Goal: Task Accomplishment & Management: Use online tool/utility

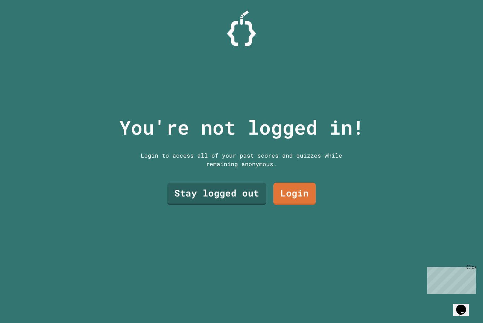
click at [255, 200] on link "Stay logged out" at bounding box center [216, 194] width 99 height 22
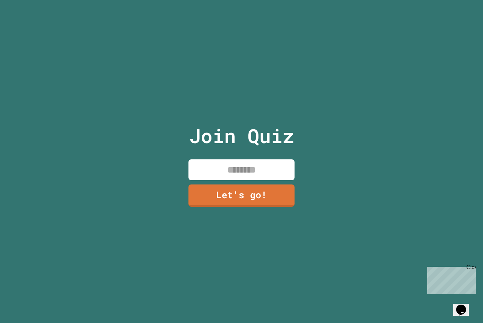
click at [232, 197] on link "Let's go!" at bounding box center [241, 195] width 106 height 22
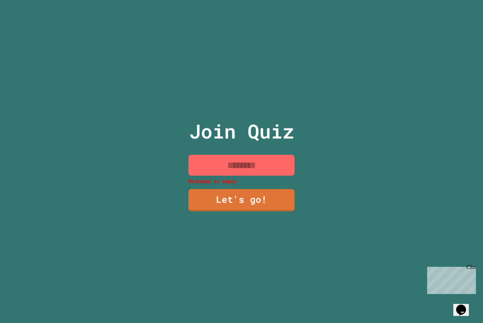
click at [273, 176] on input at bounding box center [241, 165] width 106 height 21
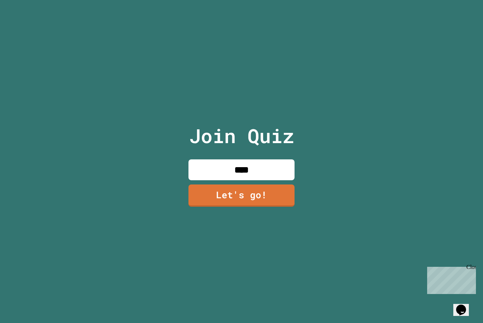
type input "*****"
click at [272, 207] on link "Let's go!" at bounding box center [241, 195] width 106 height 22
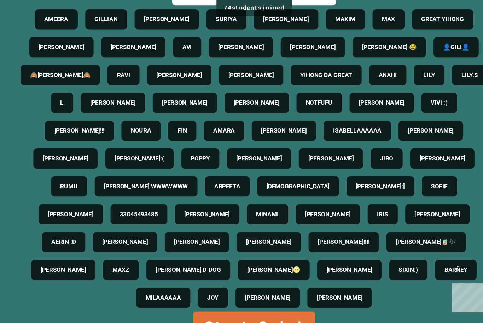
scroll to position [21, 0]
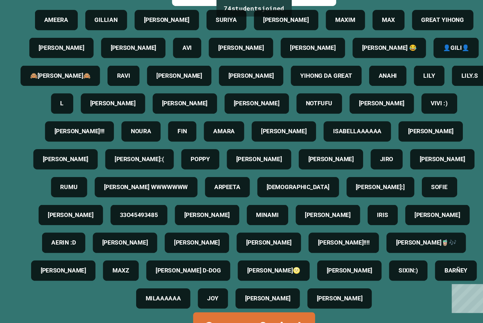
click at [264, 307] on link "Start Quiz!" at bounding box center [241, 308] width 114 height 30
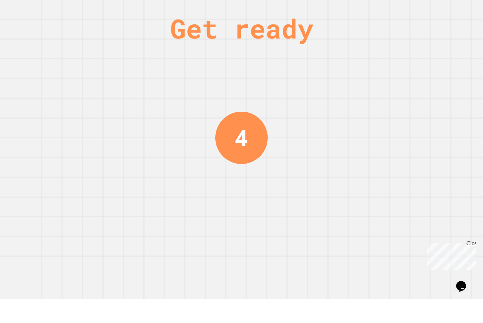
scroll to position [23, 0]
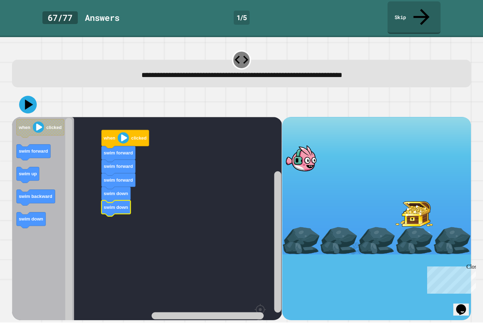
click at [17, 93] on div at bounding box center [241, 105] width 459 height 25
click at [34, 96] on icon at bounding box center [28, 105] width 18 height 18
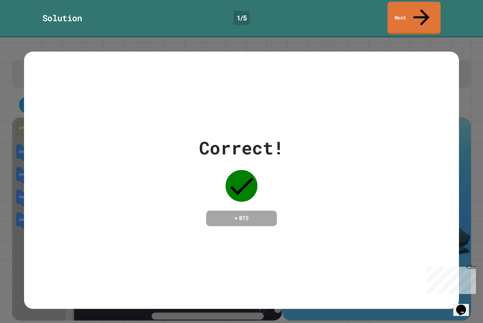
scroll to position [0, 0]
click at [410, 10] on link "Next" at bounding box center [413, 18] width 53 height 32
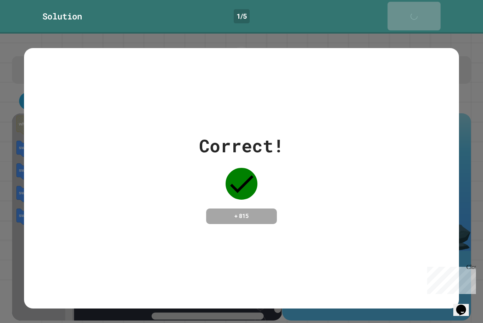
click at [408, 10] on div "Next" at bounding box center [414, 16] width 18 height 22
click at [412, 11] on link "Next" at bounding box center [413, 16] width 53 height 29
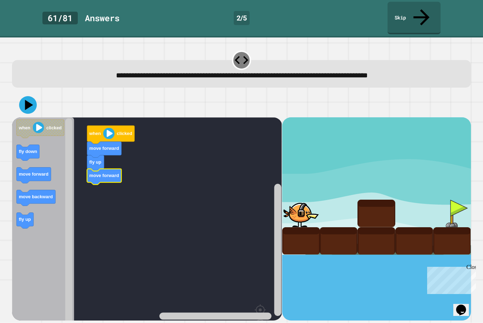
click at [34, 96] on icon at bounding box center [28, 105] width 18 height 18
click at [106, 196] on icon "Blockly Workspace" at bounding box center [98, 204] width 23 height 16
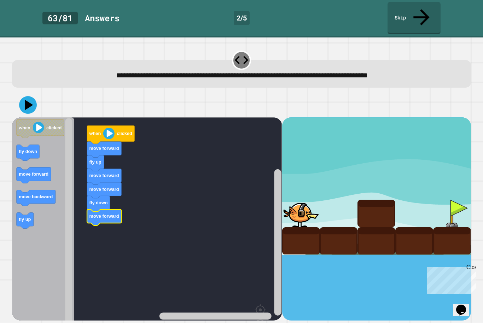
click at [111, 128] on image "Blockly Workspace" at bounding box center [108, 133] width 11 height 11
click at [32, 96] on icon at bounding box center [28, 105] width 18 height 18
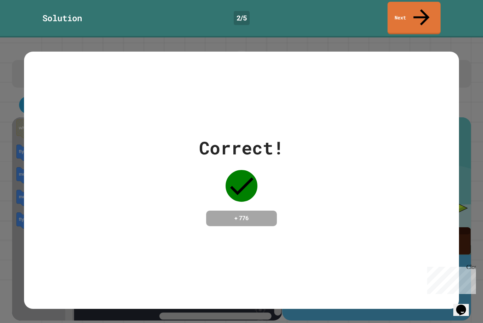
click at [420, 13] on link "Next" at bounding box center [413, 18] width 53 height 32
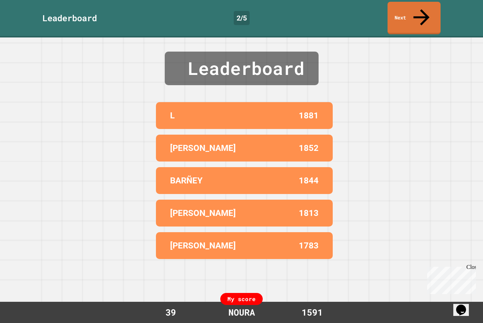
click at [402, 6] on link "Next" at bounding box center [413, 18] width 53 height 32
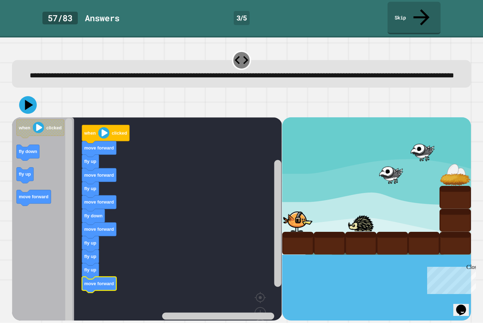
click at [29, 102] on icon at bounding box center [29, 105] width 8 height 10
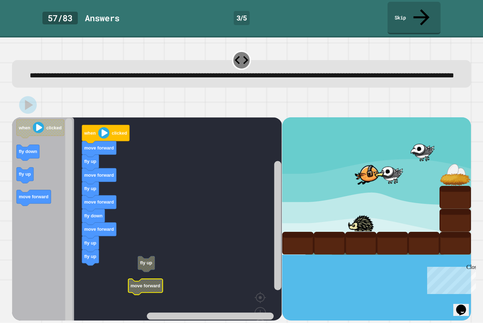
click at [159, 279] on icon "Blockly Workspace" at bounding box center [145, 287] width 34 height 16
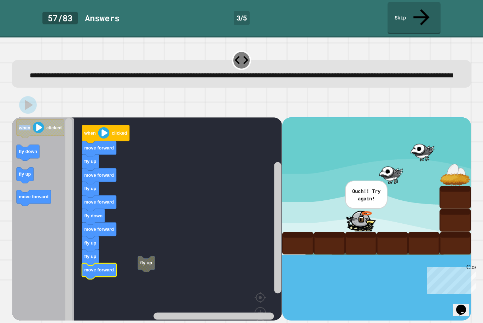
click at [99, 275] on rect "Blockly Workspace" at bounding box center [147, 231] width 270 height 229
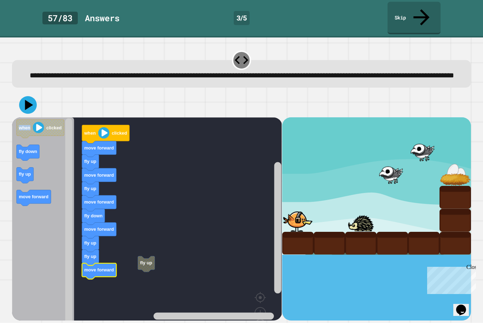
click at [31, 98] on icon at bounding box center [28, 105] width 18 height 18
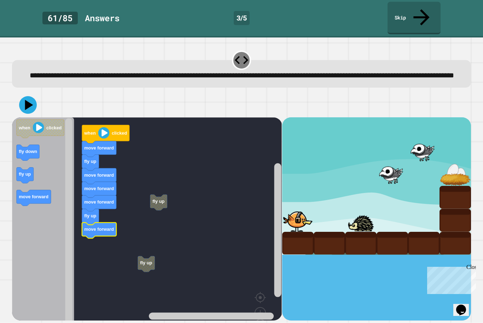
click at [30, 102] on icon at bounding box center [29, 105] width 8 height 10
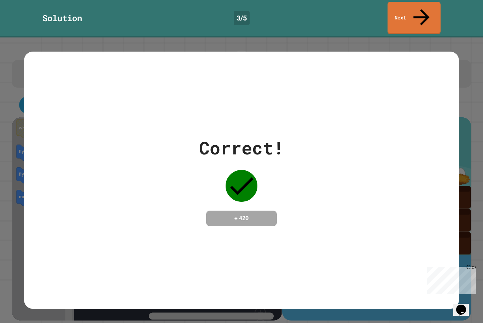
click at [419, 9] on icon at bounding box center [421, 17] width 24 height 24
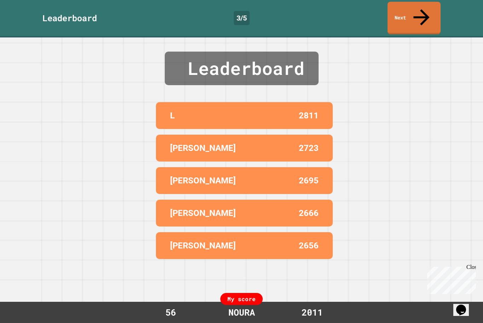
click at [410, 6] on link "Next" at bounding box center [413, 18] width 53 height 32
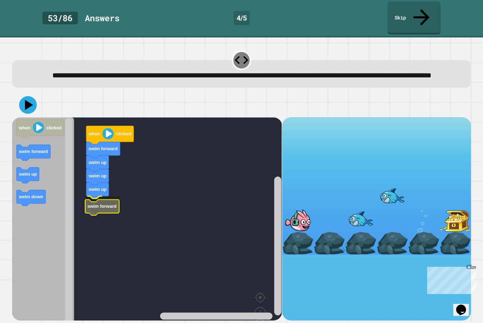
click at [103, 206] on icon "Blockly Workspace" at bounding box center [102, 208] width 34 height 16
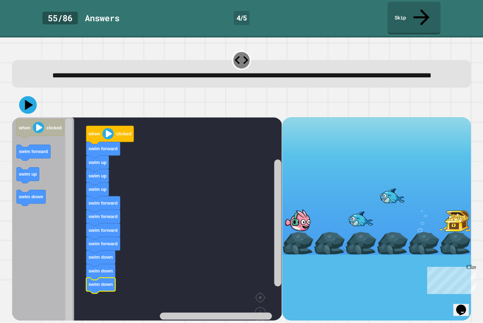
click at [28, 101] on icon at bounding box center [29, 105] width 8 height 10
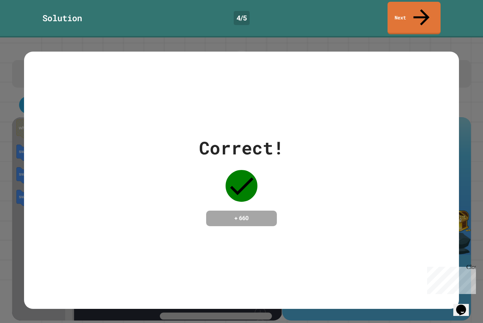
click at [420, 13] on link "Next" at bounding box center [413, 18] width 53 height 32
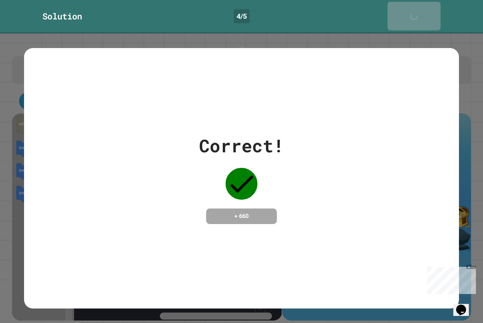
click at [422, 13] on icon at bounding box center [415, 20] width 14 height 14
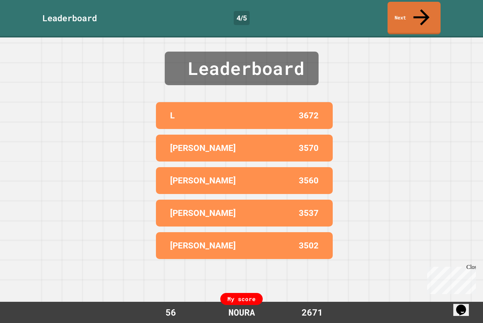
click at [419, 5] on link "Next" at bounding box center [413, 18] width 53 height 32
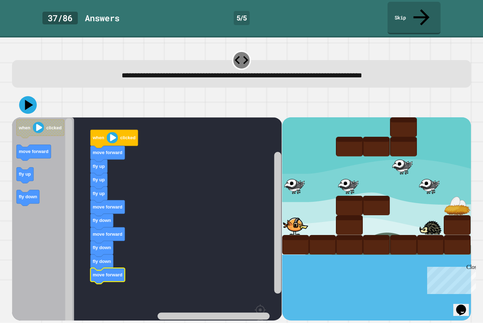
click at [26, 100] on icon at bounding box center [29, 105] width 8 height 10
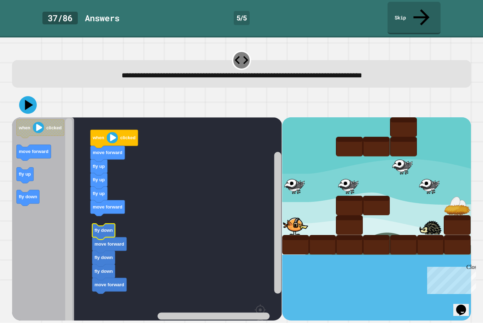
click at [102, 209] on rect "Blockly Workspace" at bounding box center [147, 237] width 270 height 241
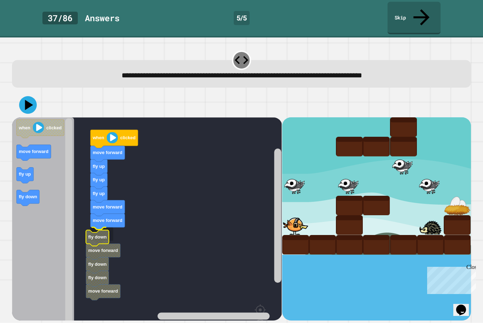
click at [109, 244] on icon "Blockly Workspace" at bounding box center [103, 252] width 34 height 16
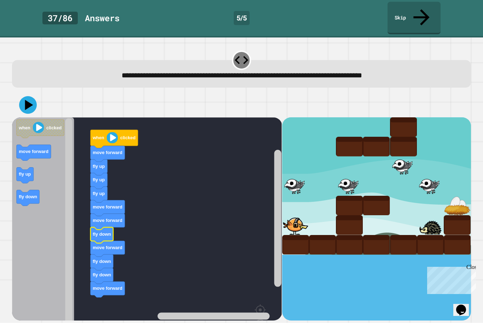
click at [27, 100] on icon at bounding box center [29, 105] width 8 height 10
